Goal: Task Accomplishment & Management: Manage account settings

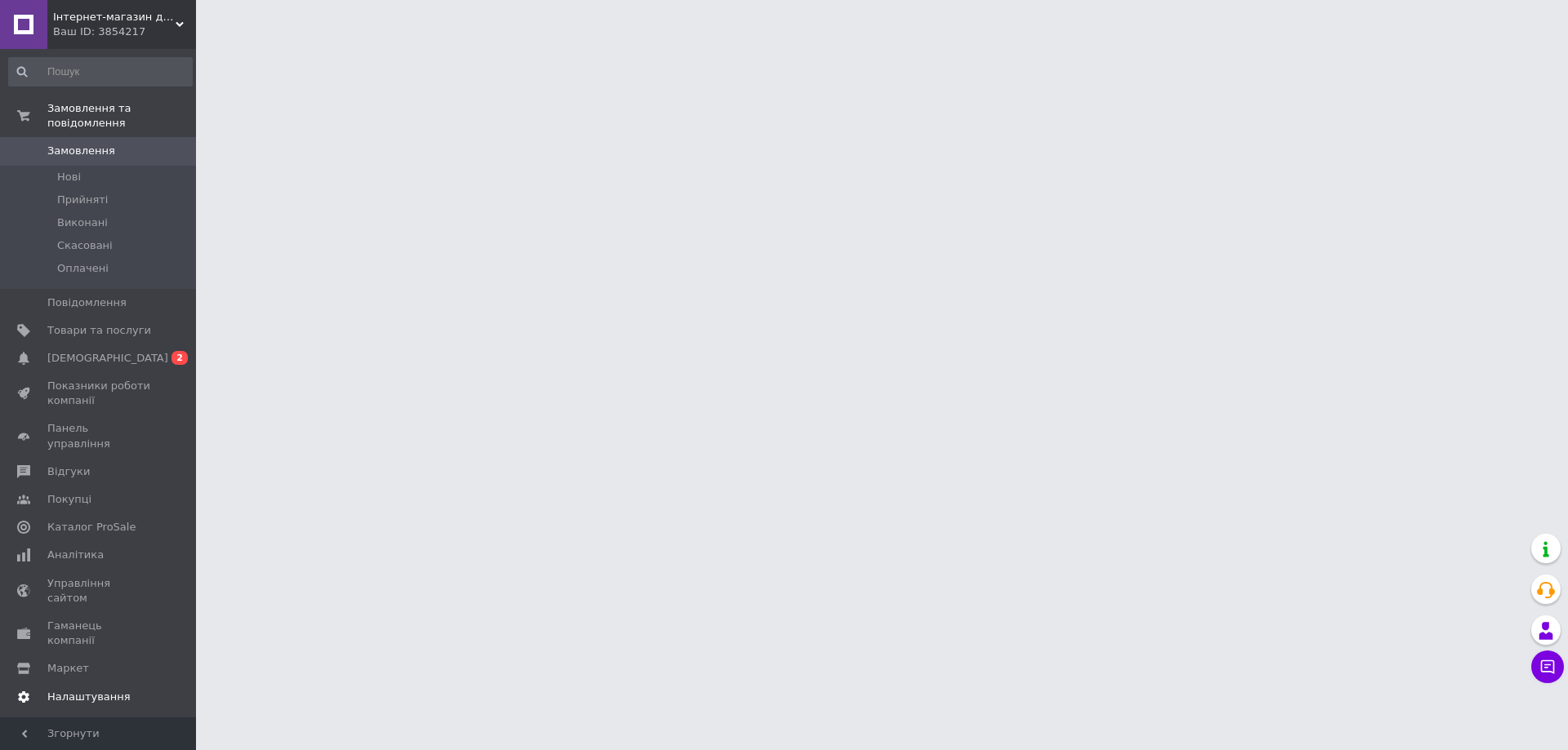
click at [87, 690] on span "Налаштування" at bounding box center [89, 696] width 83 height 14
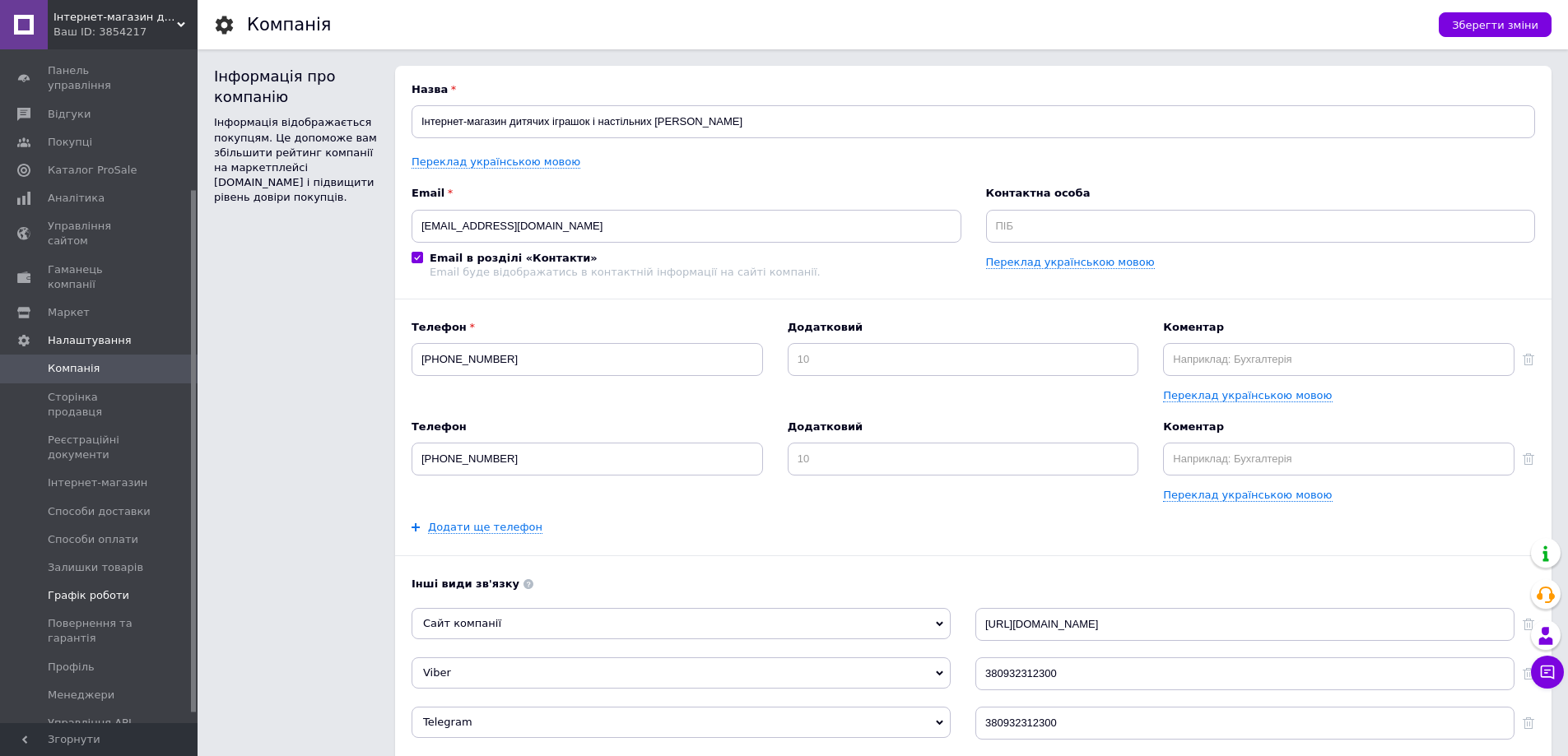
scroll to position [193, 0]
click at [90, 493] on span "Способи доставки" at bounding box center [100, 499] width 103 height 15
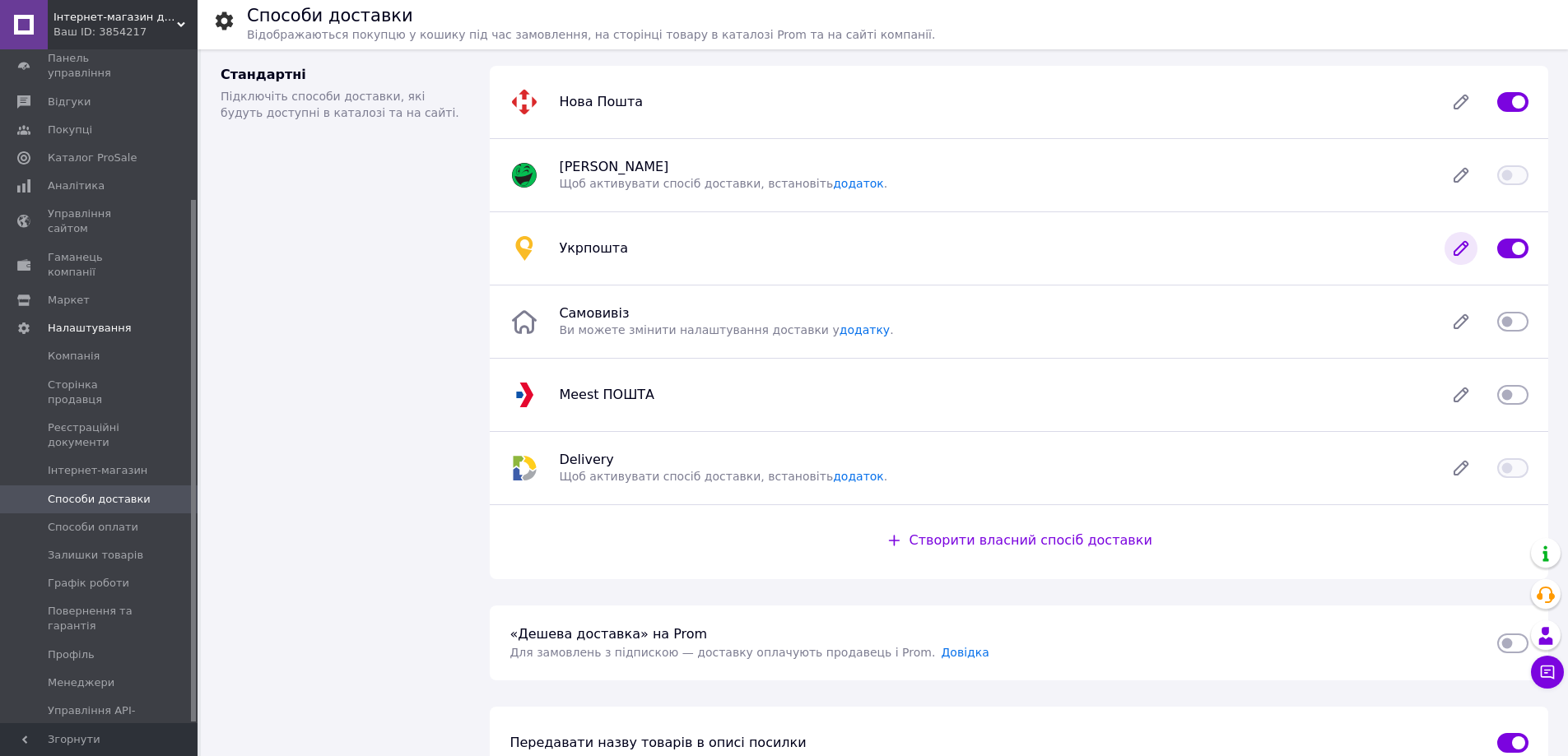
click at [1462, 251] on icon at bounding box center [1461, 248] width 13 height 13
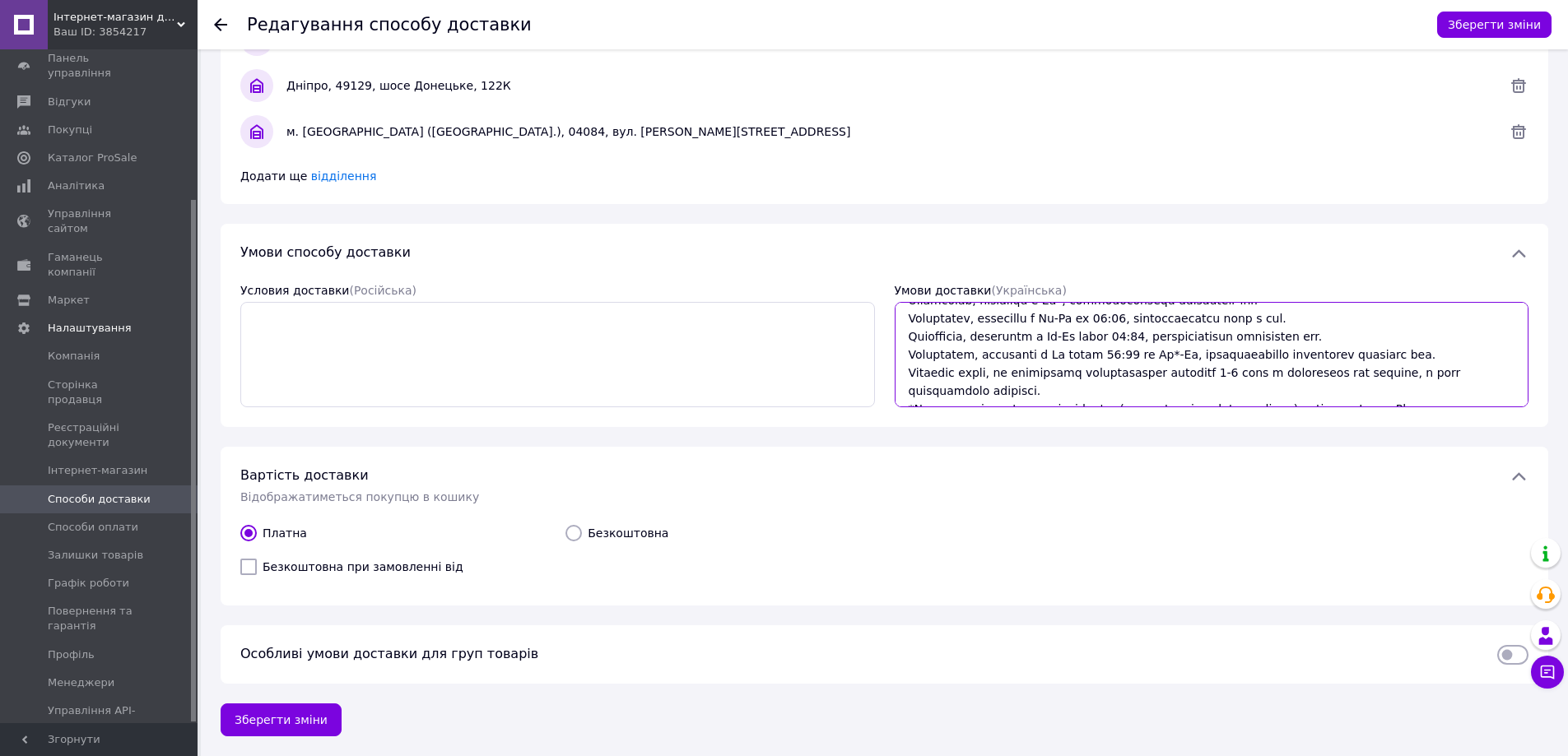
scroll to position [271, 0]
drag, startPoint x: 910, startPoint y: 314, endPoint x: 1339, endPoint y: 449, distance: 449.7
click at [1339, 449] on div "Редагування способу доставки Зберегти зміни Укрпошта   11 000+ відділень та спе…" at bounding box center [884, 100] width 1367 height 1312
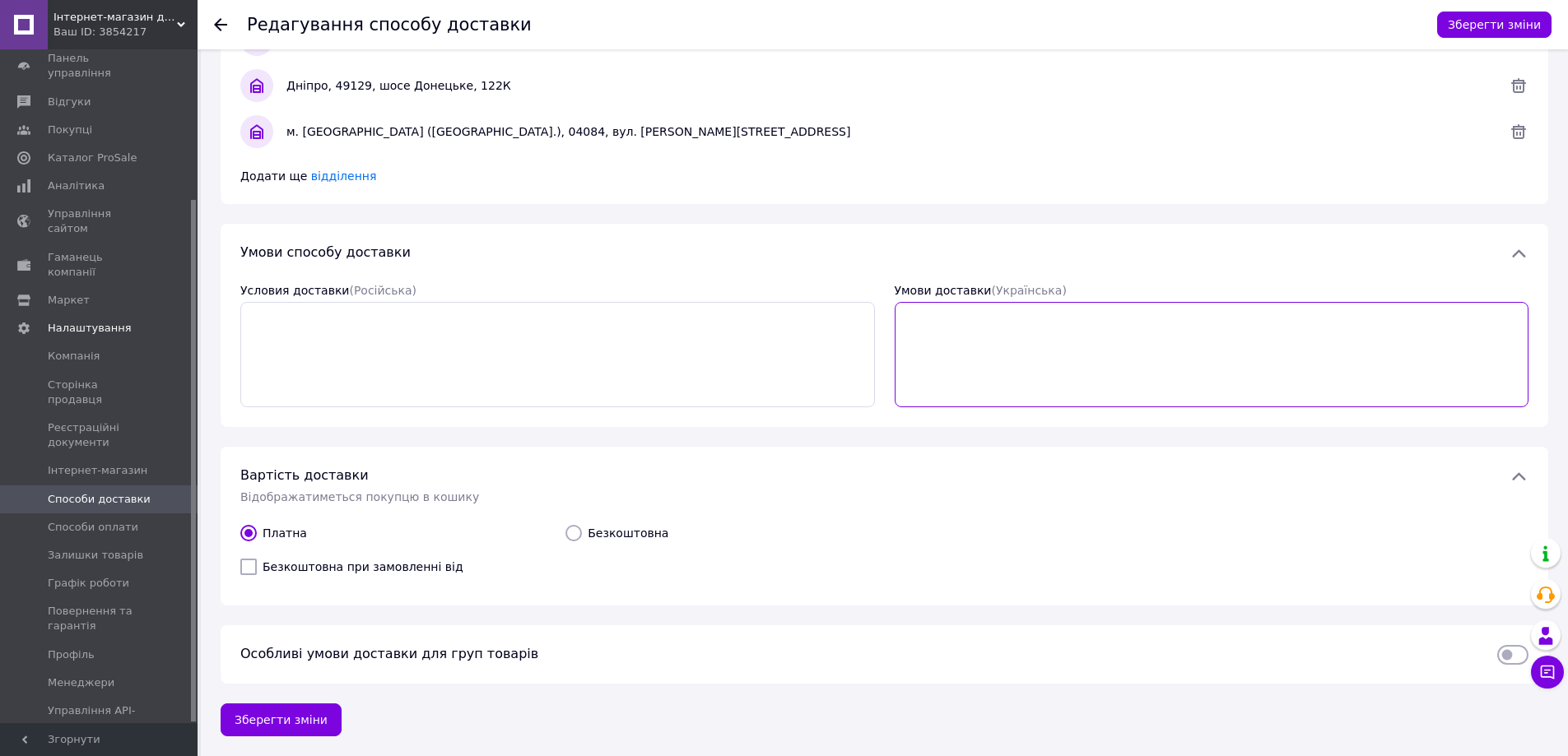
scroll to position [0, 0]
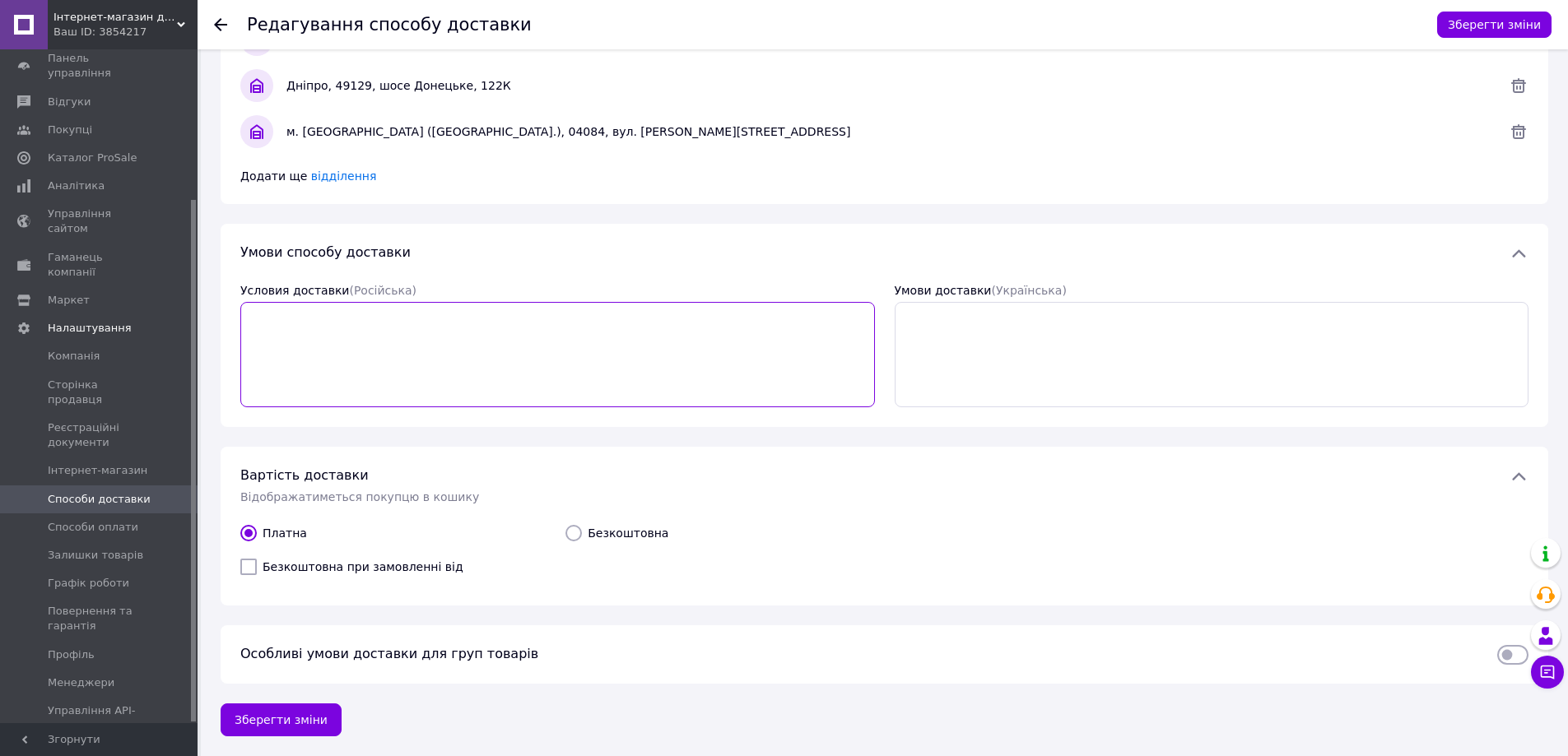
click at [377, 316] on textarea "Условия доставки  (Російська)" at bounding box center [557, 354] width 634 height 106
paste textarea "Безкоштовна доставка Новою Поштою по всій Україні (незалежно від суми та розмір…"
drag, startPoint x: 333, startPoint y: 318, endPoint x: 209, endPoint y: 306, distance: 124.6
click at [209, 306] on div "Редагування способу доставки Зберегти зміни Укрпошта   11 000+ відділень та спе…" at bounding box center [884, 100] width 1367 height 1312
drag, startPoint x: 308, startPoint y: 316, endPoint x: 754, endPoint y: 362, distance: 448.4
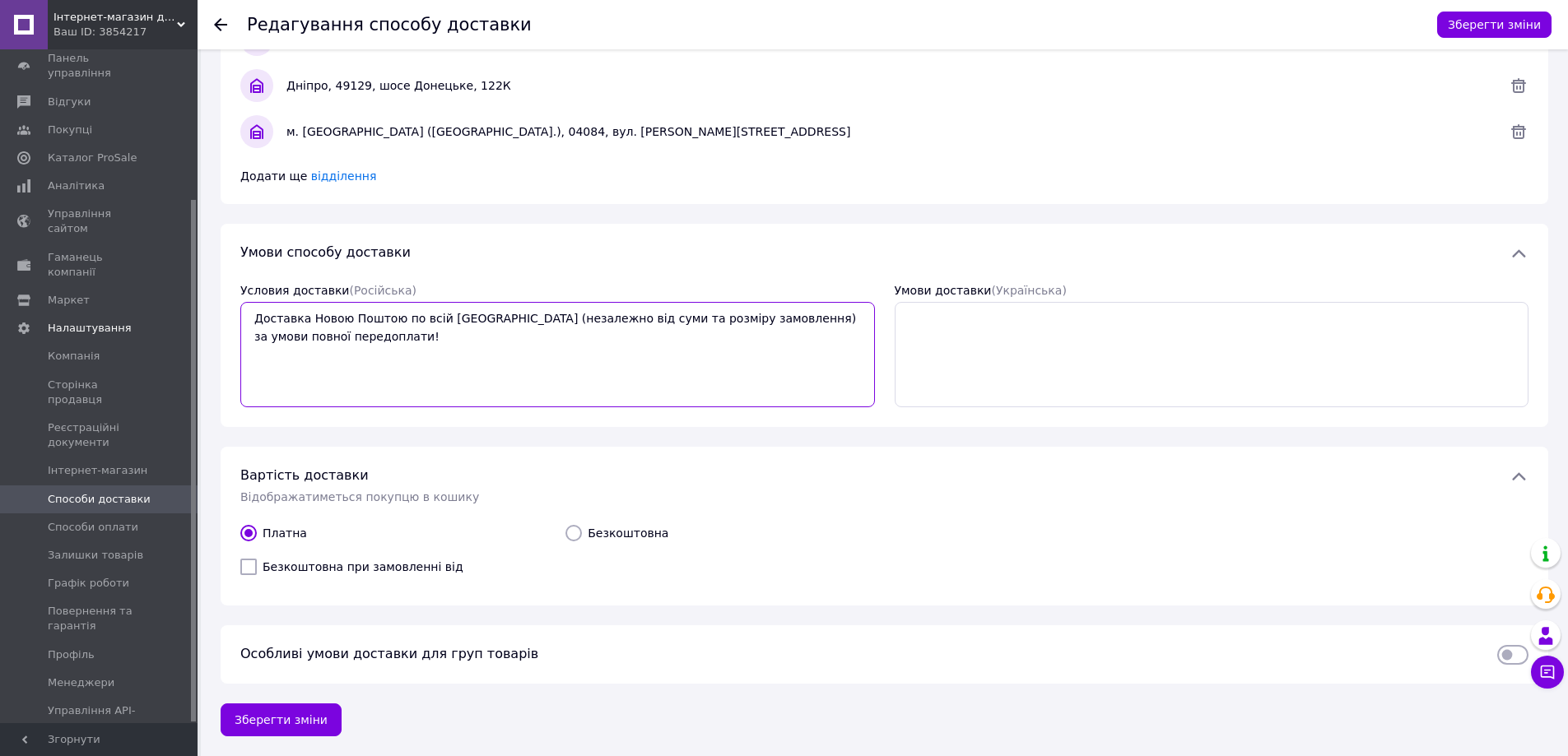
click at [714, 312] on textarea "Доставка Новою Поштою по всій Україні (незалежно від суми та розміру замовлення…" at bounding box center [557, 354] width 634 height 106
drag, startPoint x: 255, startPoint y: 318, endPoint x: 647, endPoint y: 311, distance: 392.1
click at [647, 311] on textarea "Доставка замовлення здійснюється лише за умови повної передоплати!" at bounding box center [557, 354] width 634 height 106
click at [654, 319] on textarea "Доставка замовлення здійснюється лише за умови повної передоплати!" at bounding box center [557, 354] width 634 height 106
drag, startPoint x: 675, startPoint y: 325, endPoint x: 186, endPoint y: 340, distance: 489.2
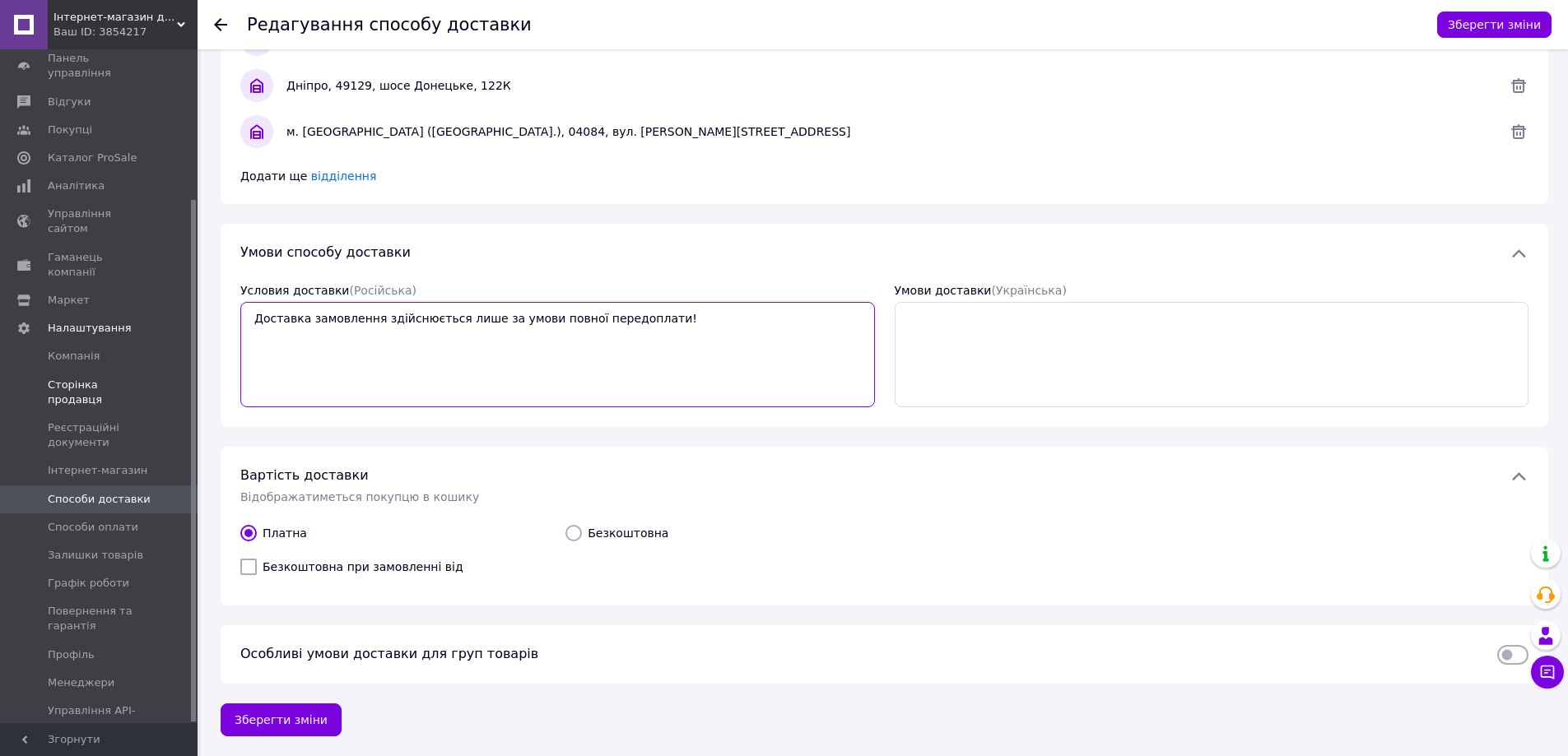
click at [186, 340] on div "Інтернет-магазин дитячих іграшок і настільних ігор Ваш ID: 3854217 Сайт Інтерне…" at bounding box center [784, 76] width 1568 height 1361
type textarea "Доставка замовлення здійснюється лише за умови повної передоплати!"
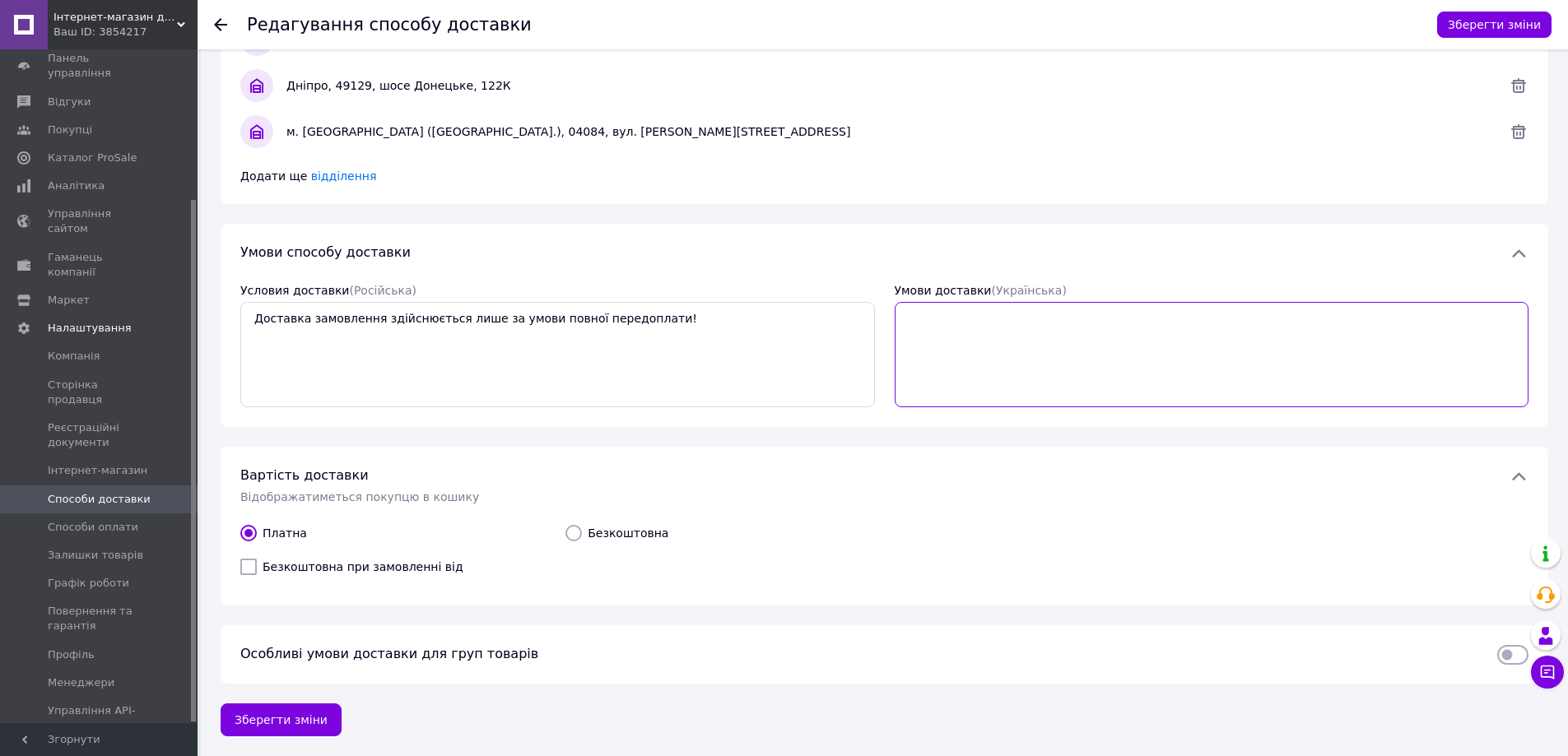
click at [964, 318] on textarea "Умови доставки  (Українська)" at bounding box center [1212, 354] width 634 height 106
paste textarea "Доставка замовлення здійснюється лише за умови повної передоплати!"
type textarea "Доставка замовлення здійснюється лише за умови повної передоплати!"
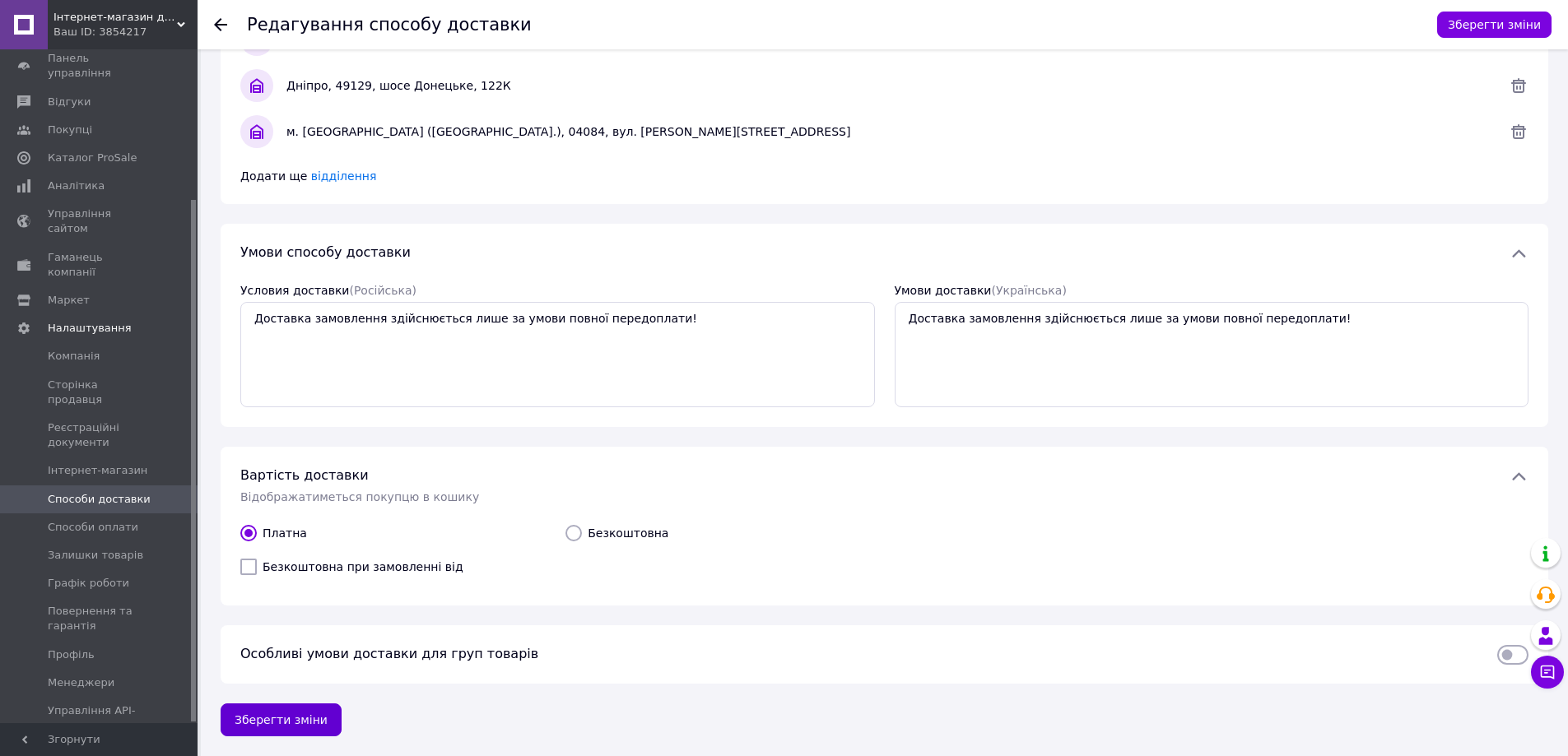
click at [271, 717] on button "Зберегти зміни" at bounding box center [281, 720] width 121 height 33
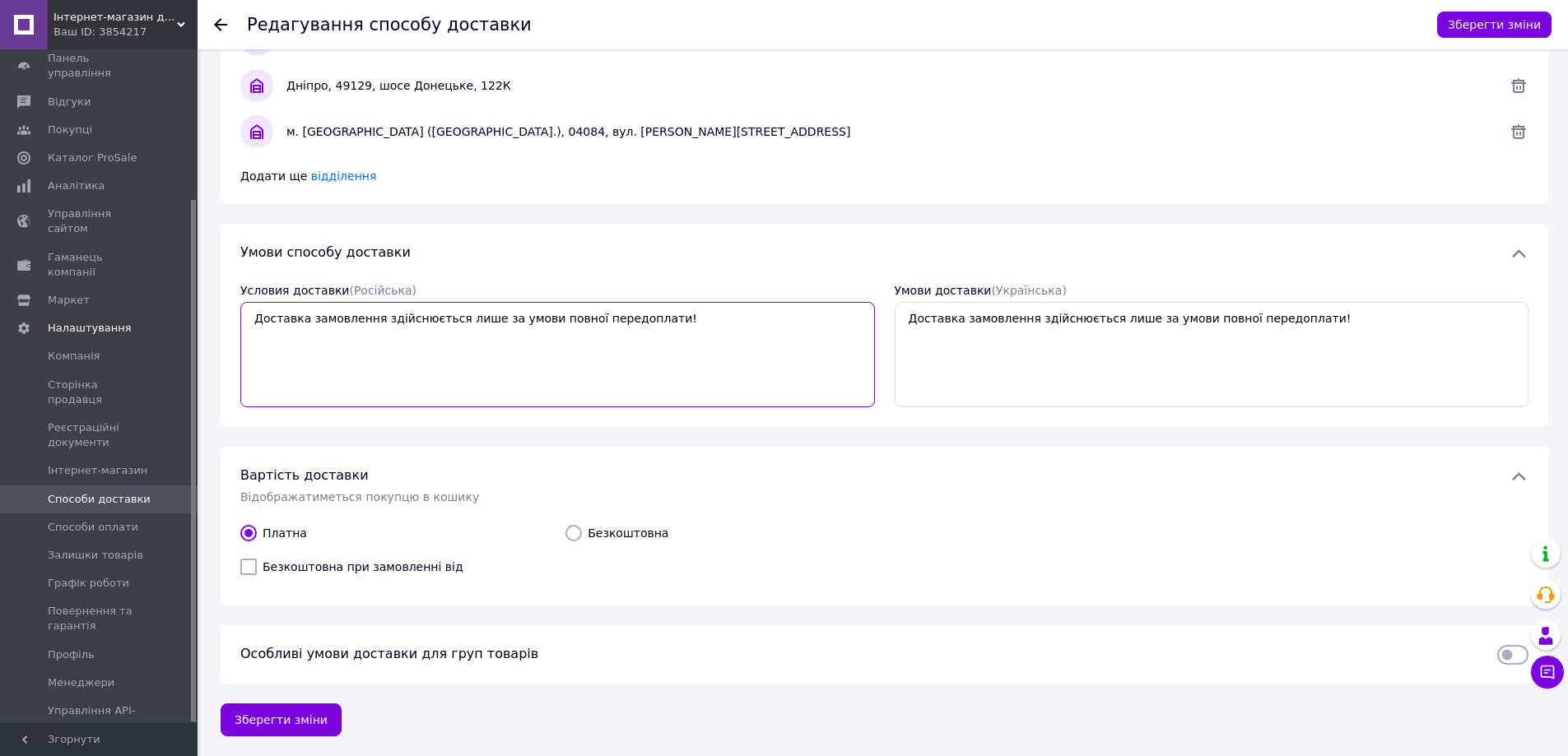
click at [374, 319] on textarea "Доставка замовлення здійснюється лише за умови повної передоплати!" at bounding box center [557, 354] width 634 height 106
drag, startPoint x: 253, startPoint y: 317, endPoint x: 731, endPoint y: 319, distance: 478.0
click at [731, 319] on textarea "Доставка замовлення Укрпоштою здійснюється лише за умови повної передоплати!" at bounding box center [557, 354] width 634 height 106
type textarea "Доставка замовлення Укрпоштою здійснюється лише за умови повної передоплати!"
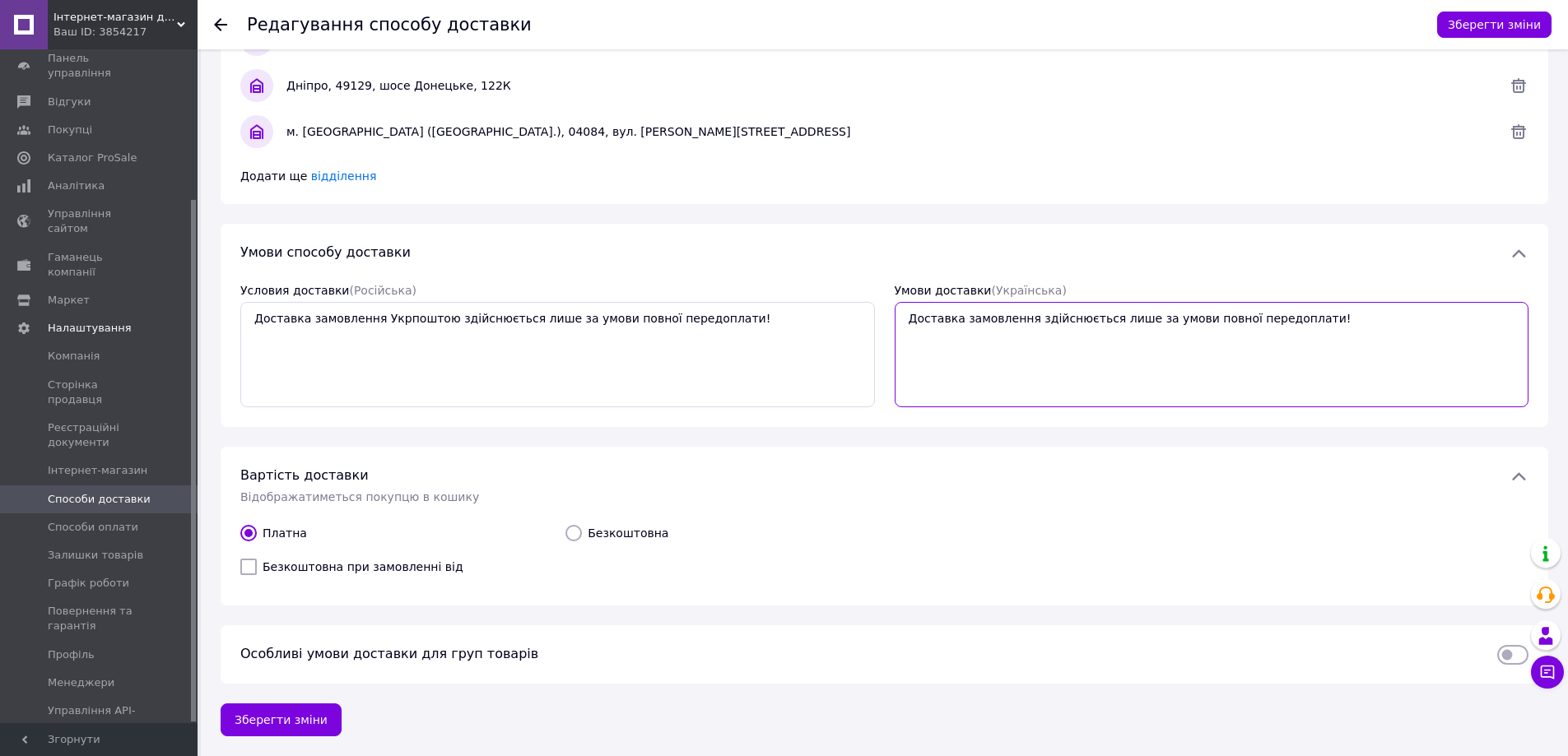
drag, startPoint x: 1295, startPoint y: 324, endPoint x: 836, endPoint y: 318, distance: 459.0
click at [836, 318] on div "Условия доставки  (Російська) Доставка замовлення Укрпоштою здійснюється лише з…" at bounding box center [885, 344] width 1308 height 145
paste textarea "крпоштою"
type textarea "Доставка замовлення Укрпоштою здійснюється лише за умови повної передоплати!"
click at [1482, 25] on button "Зберегти зміни" at bounding box center [1494, 24] width 114 height 27
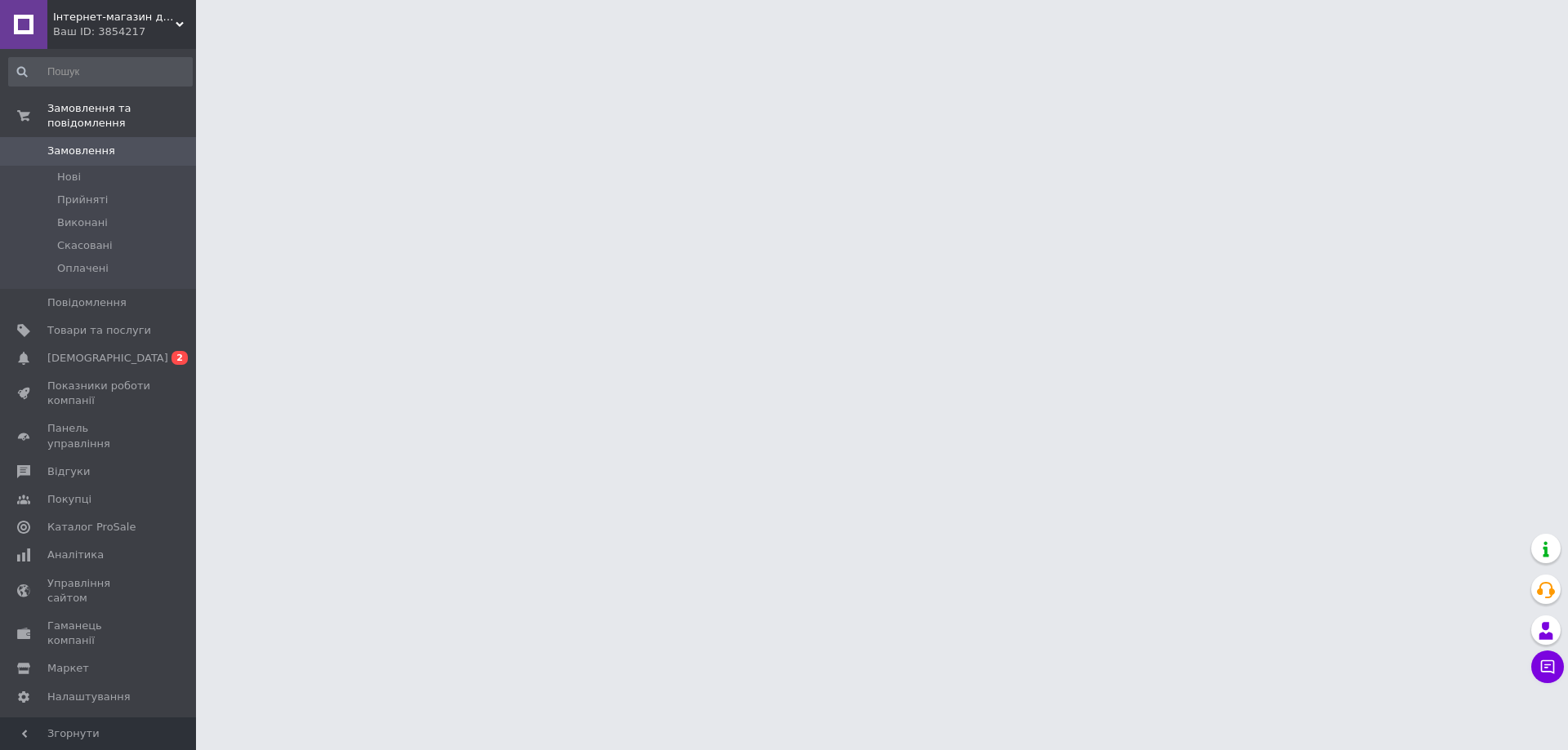
click at [85, 20] on span "Інтернет-магазин дитячих іграшок і настільних [PERSON_NAME]" at bounding box center [114, 17] width 123 height 14
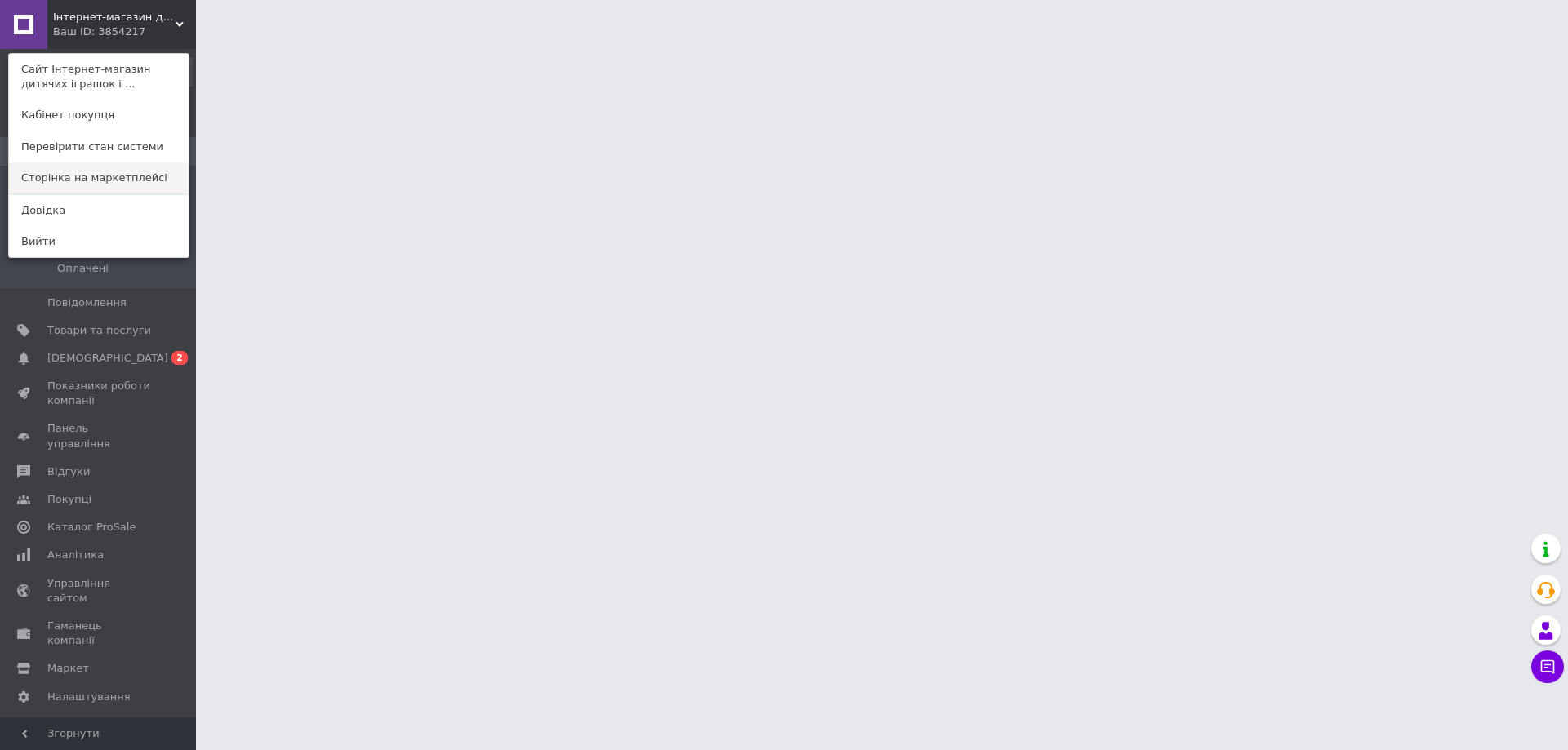
click at [79, 179] on link "Сторінка на маркетплейсі" at bounding box center [99, 178] width 180 height 31
